Goal: Task Accomplishment & Management: Use online tool/utility

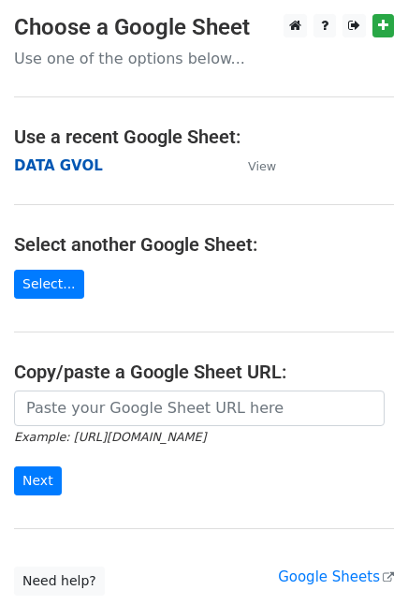
click at [52, 170] on strong "DATA GVOL" at bounding box center [58, 165] width 89 height 17
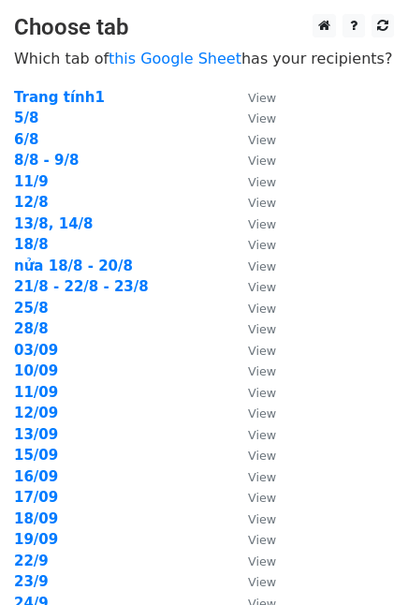
scroll to position [341, 0]
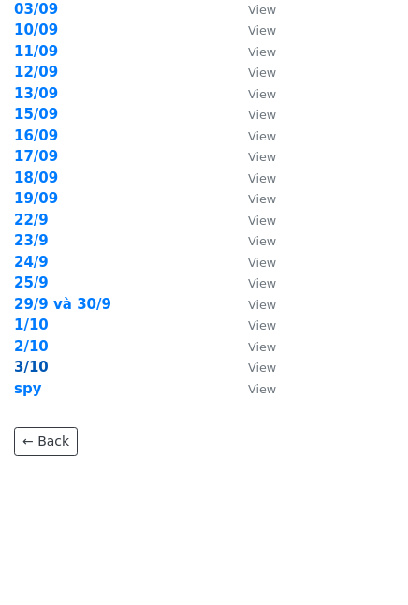
click at [24, 362] on strong "3/10" at bounding box center [31, 367] width 35 height 17
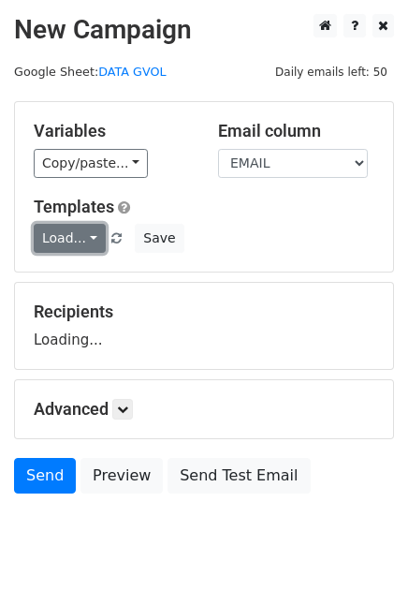
click at [83, 239] on link "Load..." at bounding box center [70, 238] width 72 height 29
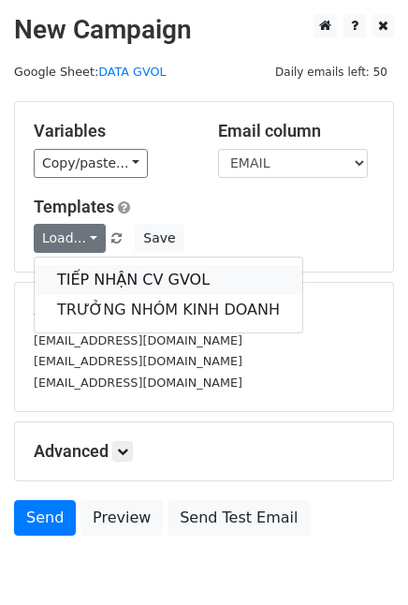
click at [113, 276] on link "TIẾP NHẬN CV GVOL" at bounding box center [169, 280] width 268 height 30
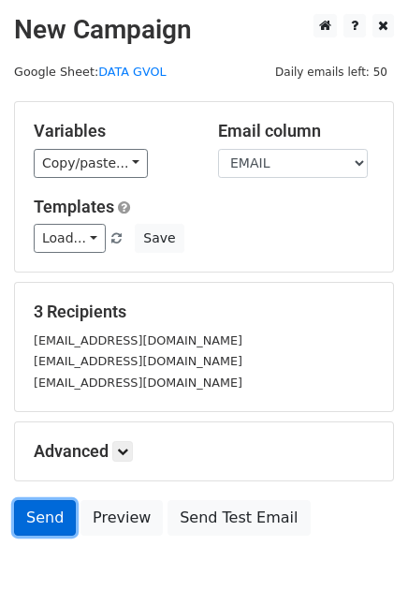
click at [42, 520] on link "Send" at bounding box center [45, 518] width 62 height 36
